Goal: Check status: Check status

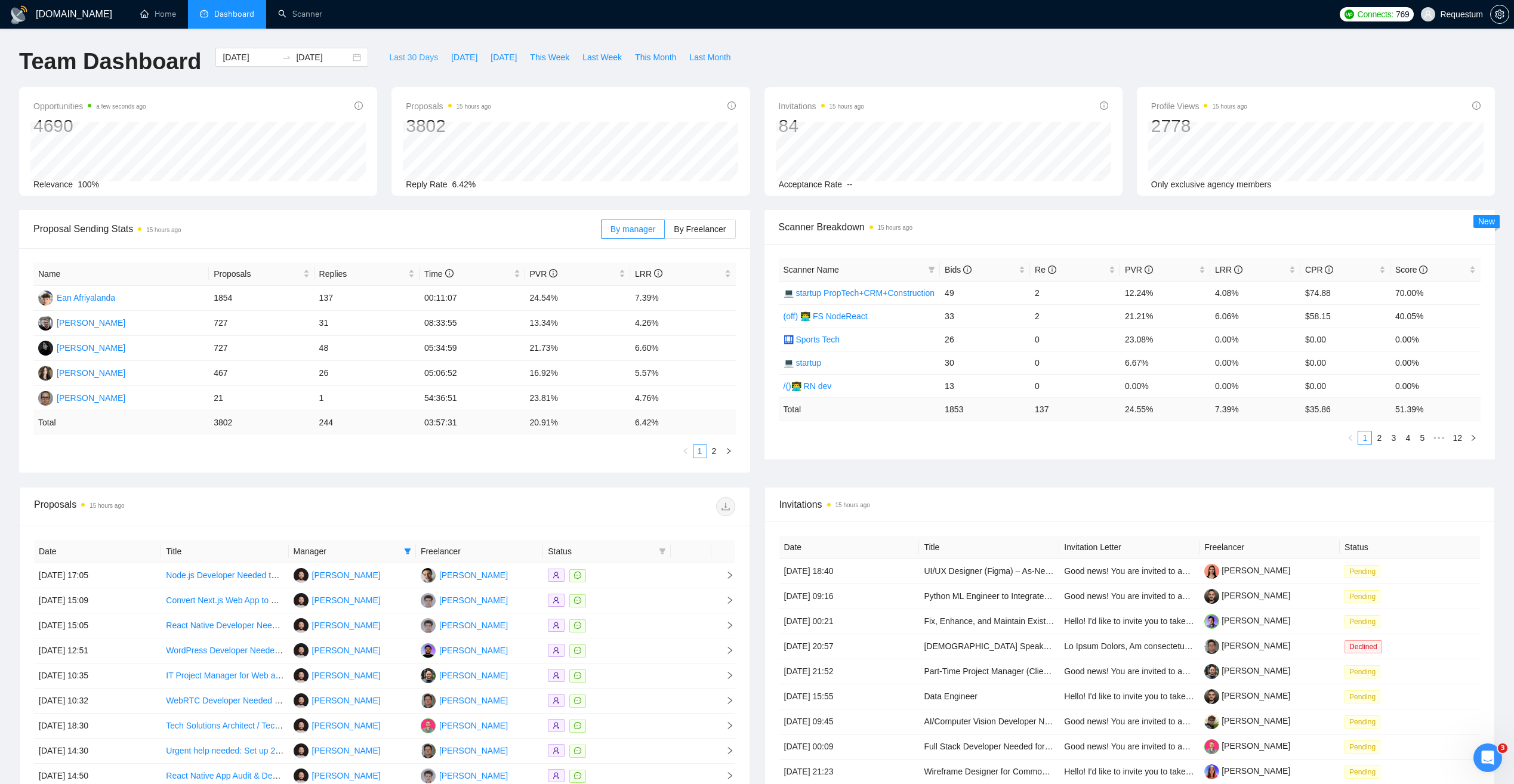
click at [394, 57] on span "Last 30 Days" at bounding box center [413, 58] width 49 height 13
type input "[DATE]"
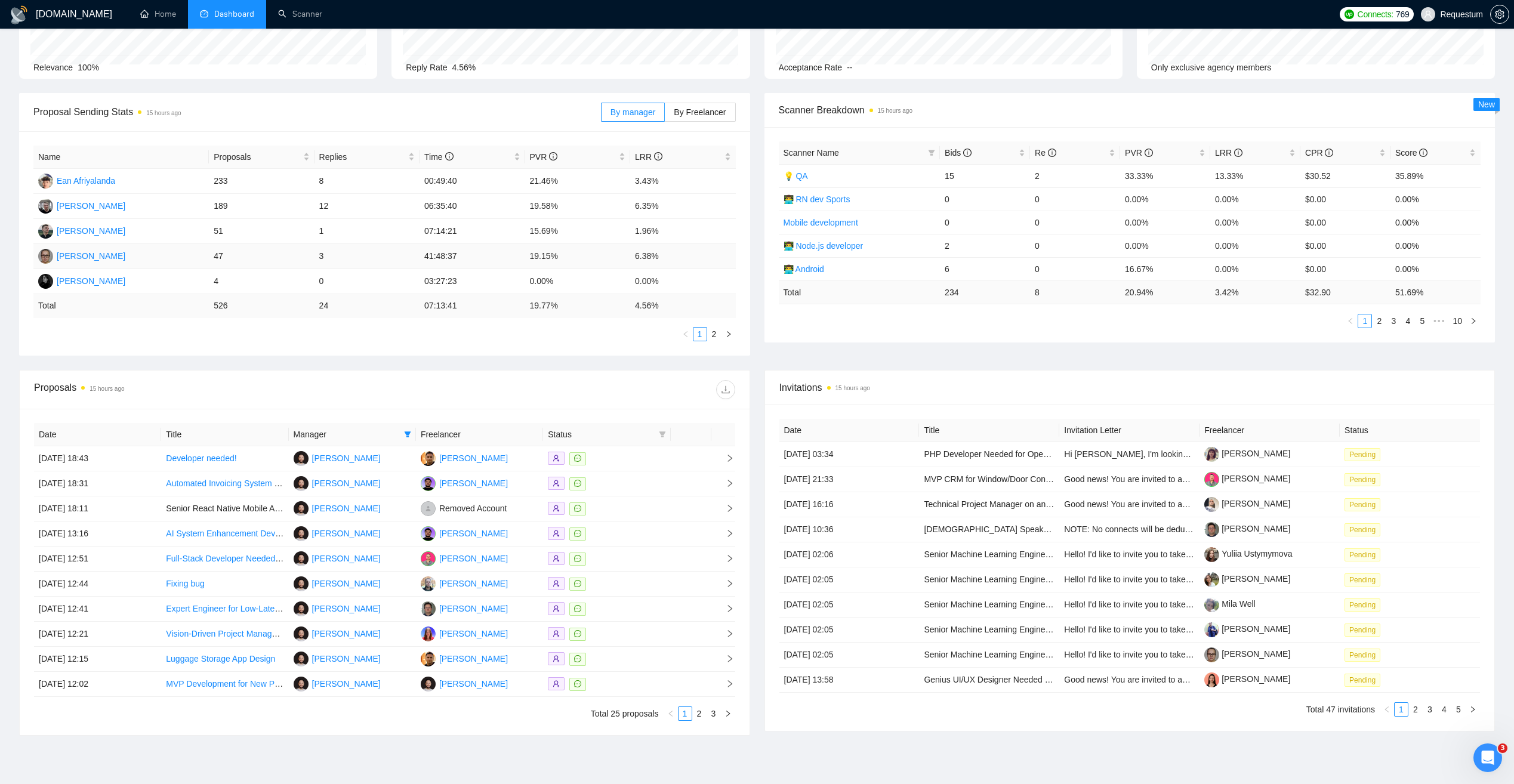
scroll to position [119, 0]
click at [379, 435] on span "Manager" at bounding box center [347, 433] width 106 height 13
click at [404, 430] on icon "filter" at bounding box center [407, 432] width 7 height 7
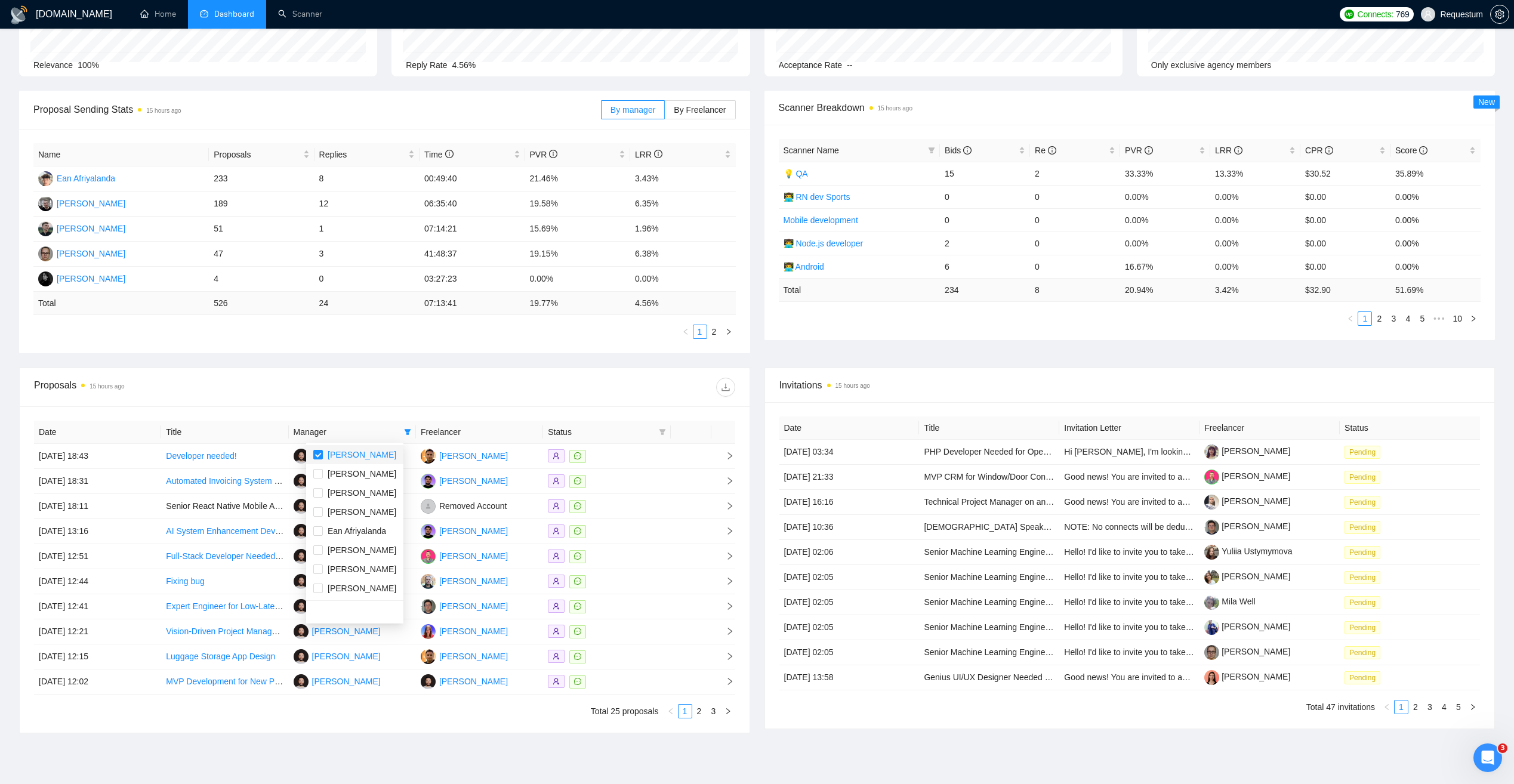
click at [350, 453] on span "[PERSON_NAME]" at bounding box center [362, 455] width 69 height 9
checkbox input "false"
click at [369, 568] on span "[PERSON_NAME]" at bounding box center [362, 569] width 69 height 9
checkbox input "true"
click at [449, 406] on div "Date Title Manager Freelancer Status [DATE] 18:43 Developer needed! Andrii Blon…" at bounding box center [384, 570] width 730 height 327
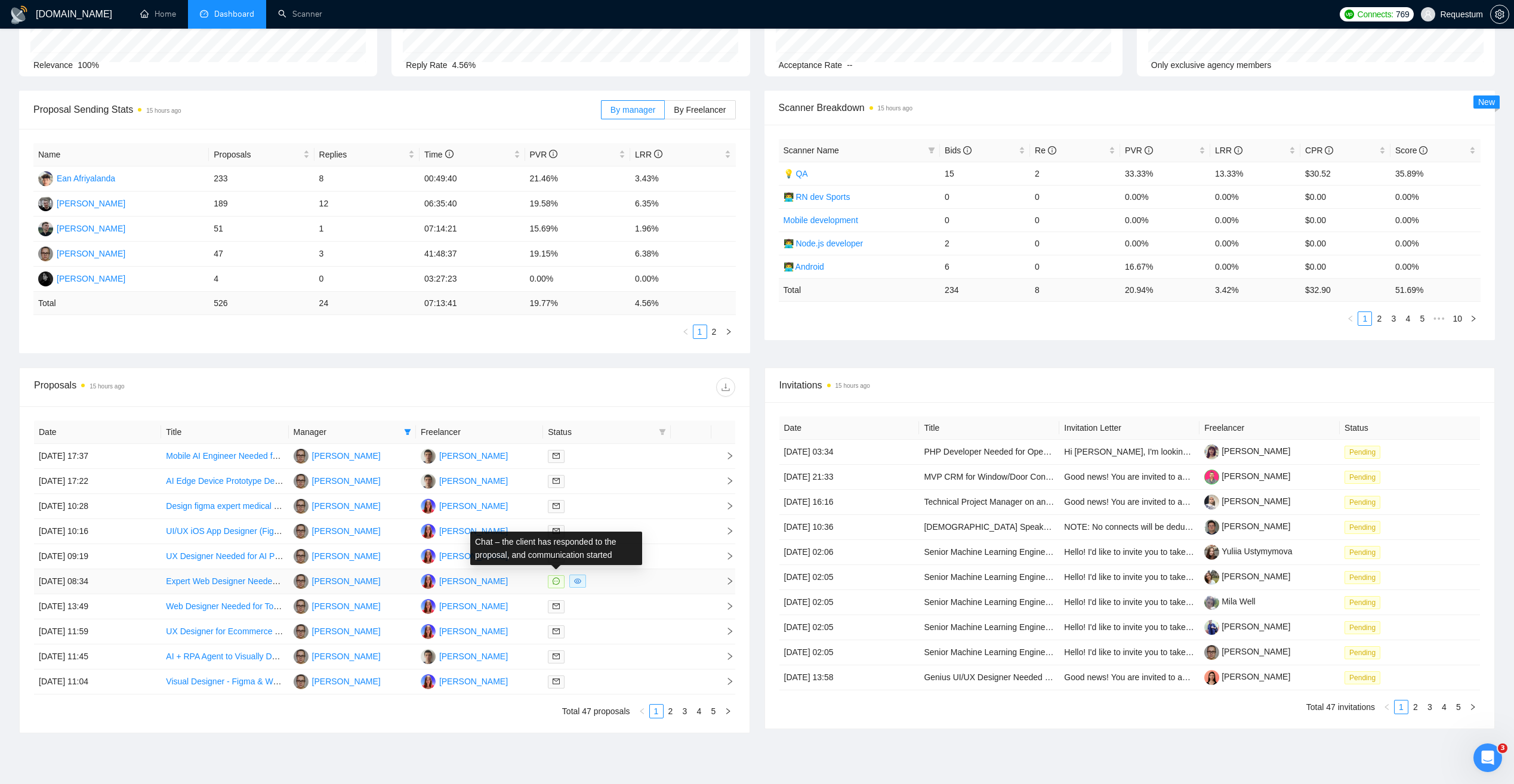
click at [615, 580] on div at bounding box center [607, 581] width 118 height 14
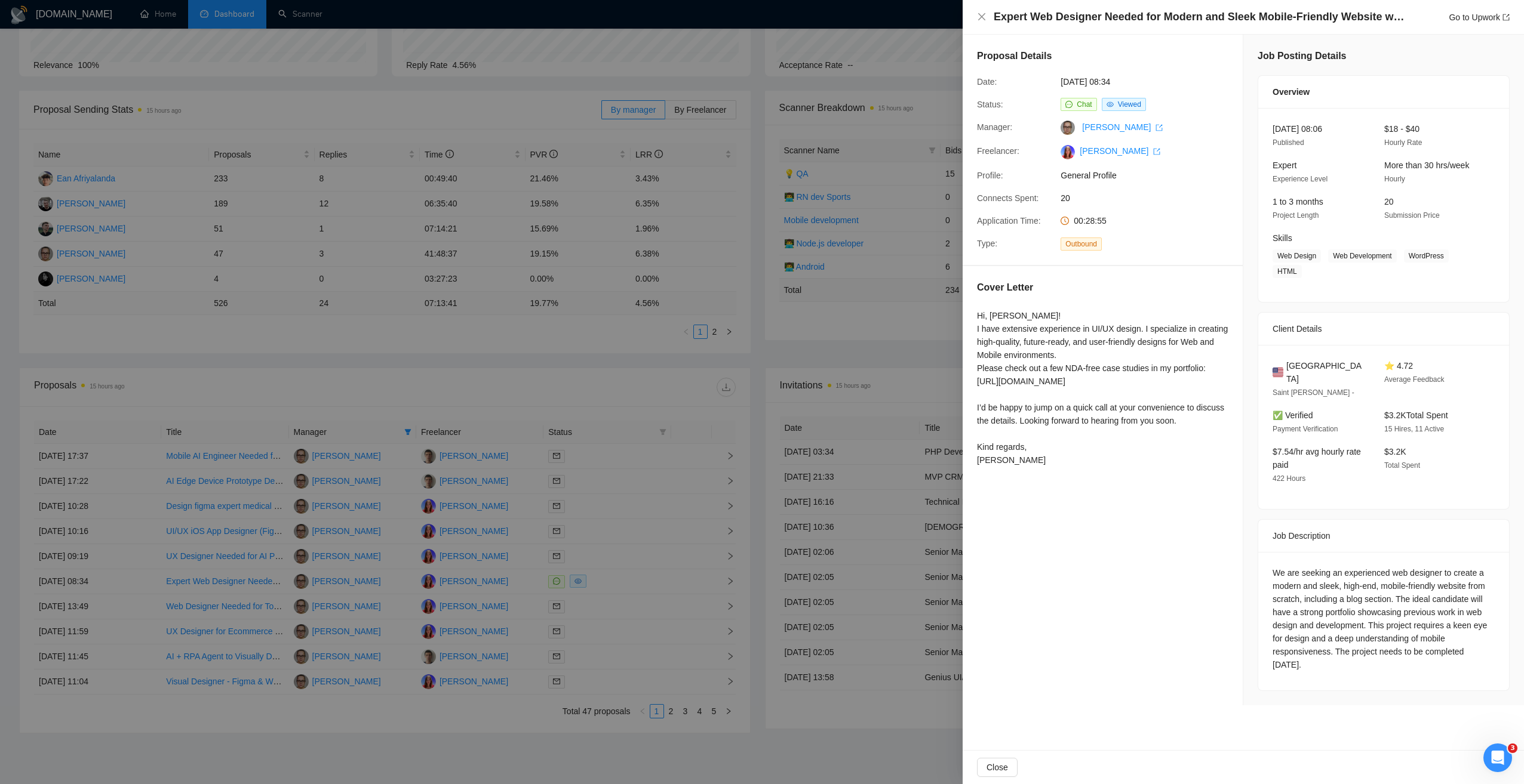
click at [1471, 24] on div "Go to Upwork" at bounding box center [1478, 17] width 61 height 13
click at [1479, 15] on link "Go to Upwork" at bounding box center [1478, 17] width 61 height 9
click at [118, 98] on div at bounding box center [762, 392] width 1524 height 784
